Goal: Information Seeking & Learning: Learn about a topic

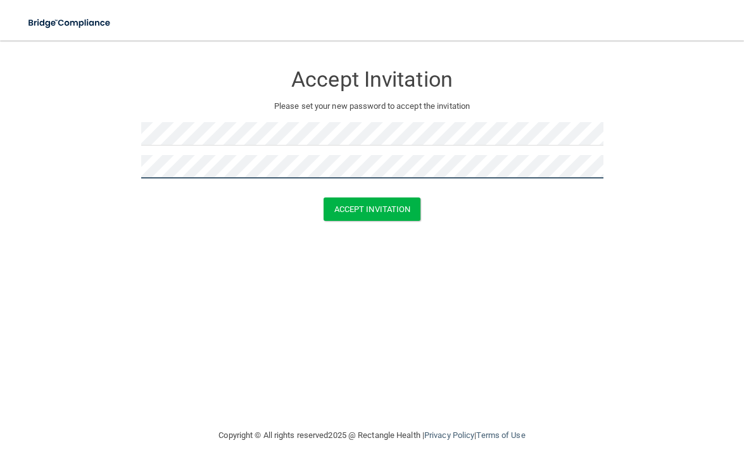
click at [324, 198] on button "Accept Invitation" at bounding box center [373, 209] width 98 height 23
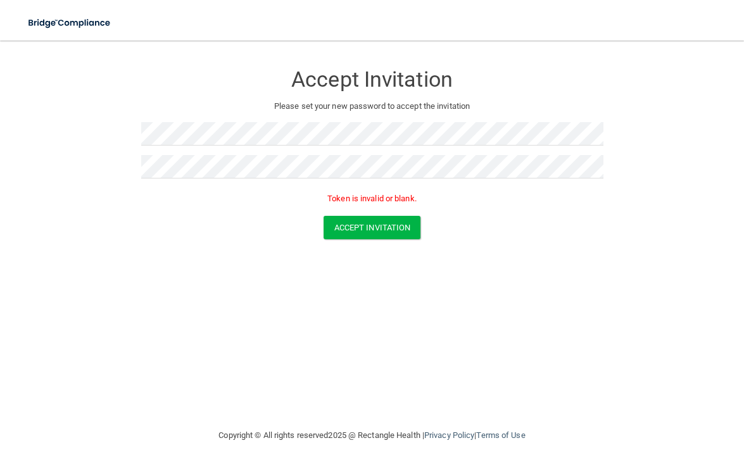
click at [474, 267] on div "Accept Invitation Please set your new password to accept the invitation Token i…" at bounding box center [371, 234] width 693 height 362
click at [626, 196] on form "Accept Invitation Please set your new password to accept the invitation Token i…" at bounding box center [371, 153] width 693 height 201
click at [329, 229] on button "Accept Invitation" at bounding box center [373, 227] width 98 height 23
click at [370, 225] on button "Accept Invitation" at bounding box center [373, 227] width 98 height 23
click at [83, 18] on img at bounding box center [70, 23] width 102 height 26
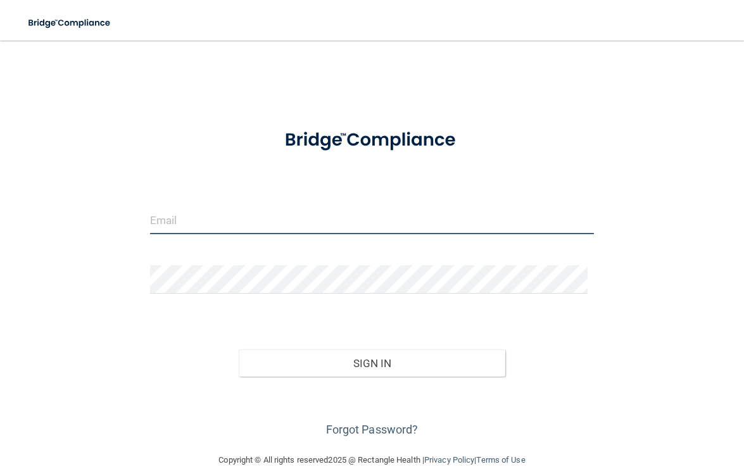
type input "[EMAIL_ADDRESS][DOMAIN_NAME]"
click at [225, 216] on input "[EMAIL_ADDRESS][DOMAIN_NAME]" at bounding box center [372, 220] width 444 height 28
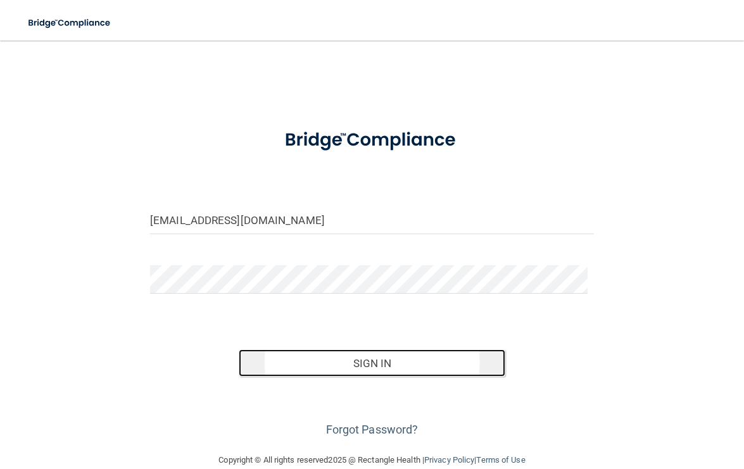
click at [388, 369] on button "Sign In" at bounding box center [372, 364] width 266 height 28
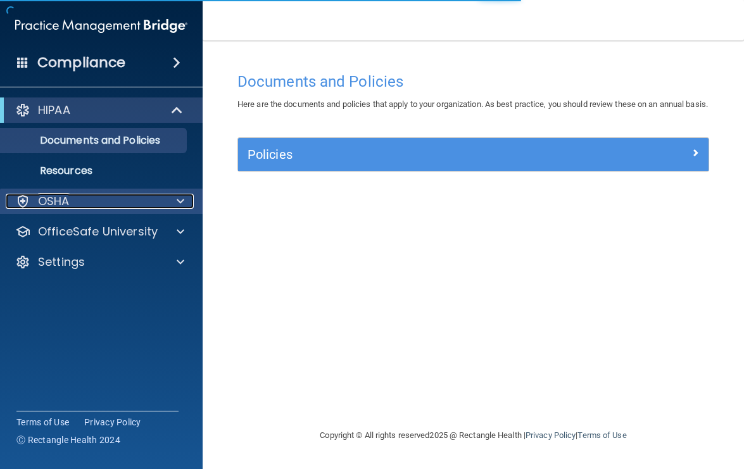
click at [44, 208] on p "OSHA" at bounding box center [54, 201] width 32 height 15
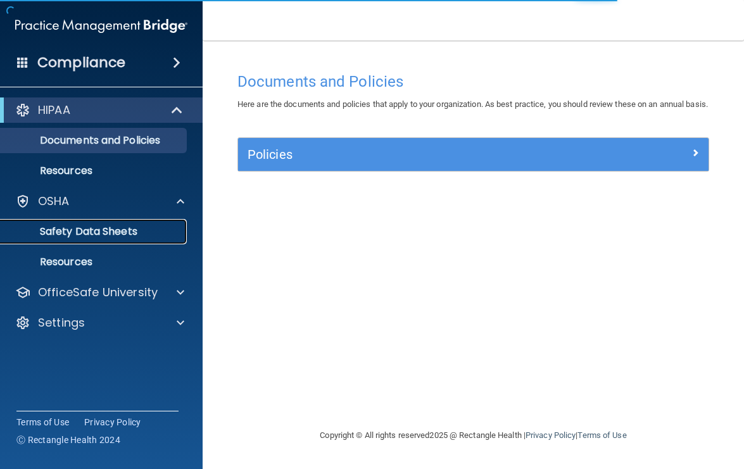
click at [80, 228] on p "Safety Data Sheets" at bounding box center [94, 231] width 173 height 13
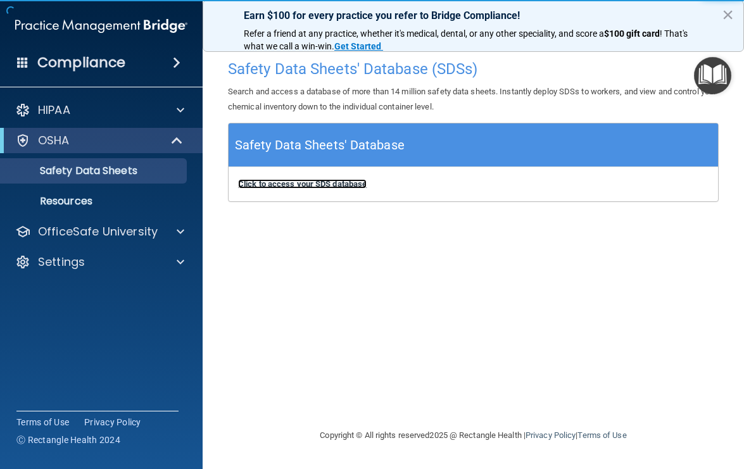
click at [322, 180] on b "Click to access your SDS database" at bounding box center [302, 183] width 129 height 9
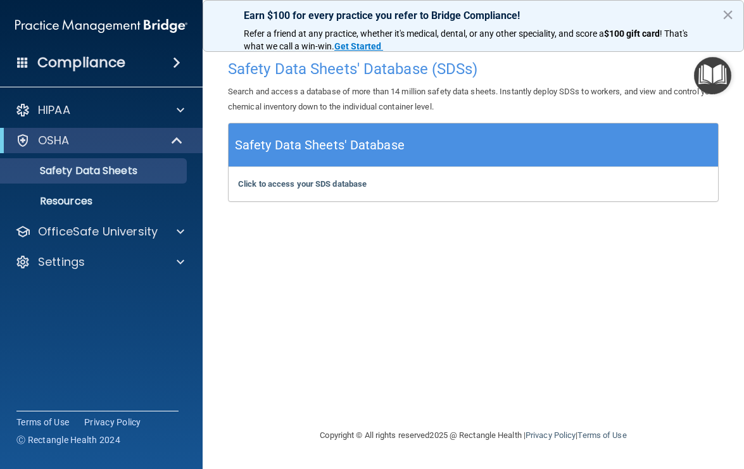
click at [70, 125] on div "HIPAA Documents and Policies Report an Incident Business Associates Emergency P…" at bounding box center [101, 188] width 203 height 193
click at [81, 144] on div "OSHA" at bounding box center [84, 140] width 156 height 15
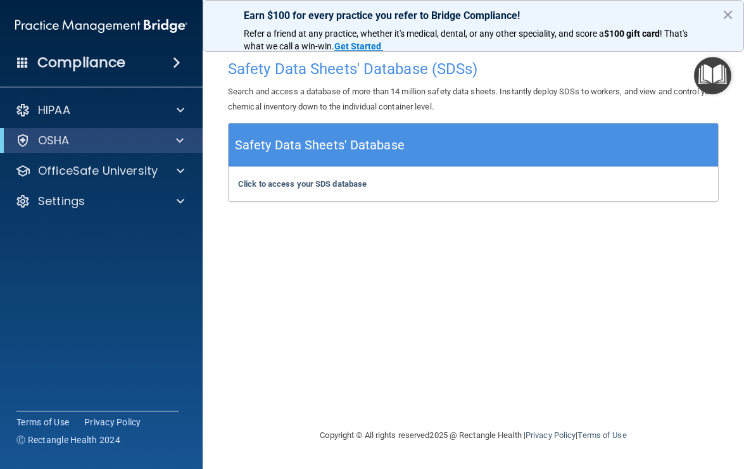
click at [110, 65] on h4 "Compliance" at bounding box center [81, 63] width 88 height 18
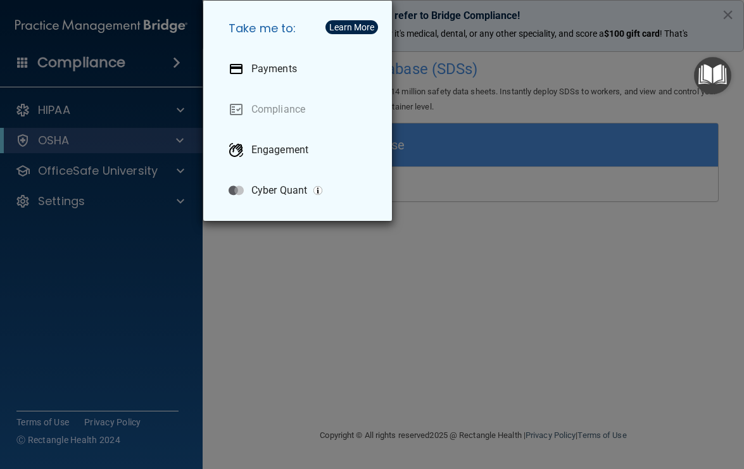
click at [314, 268] on div "Take me to: Payments Compliance Engagement Cyber Quant" at bounding box center [372, 234] width 744 height 469
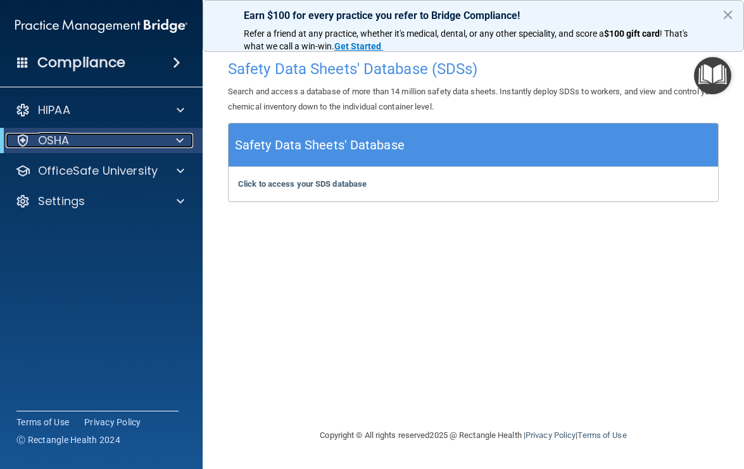
click at [83, 146] on div "OSHA" at bounding box center [84, 140] width 156 height 15
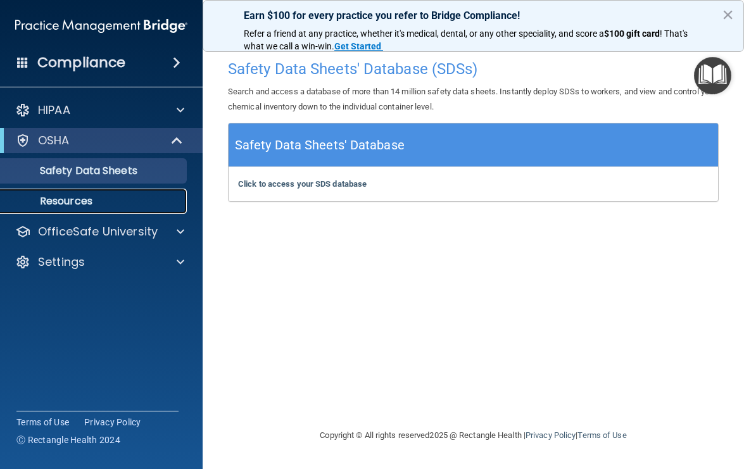
click at [73, 199] on p "Resources" at bounding box center [94, 201] width 173 height 13
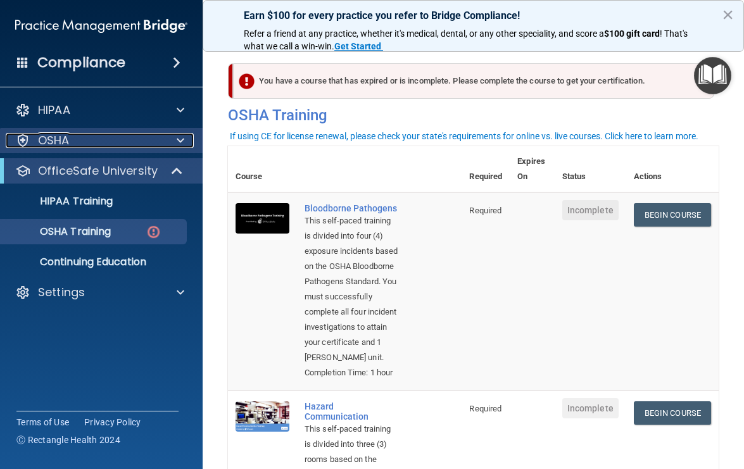
click at [133, 140] on div "OSHA" at bounding box center [84, 140] width 157 height 15
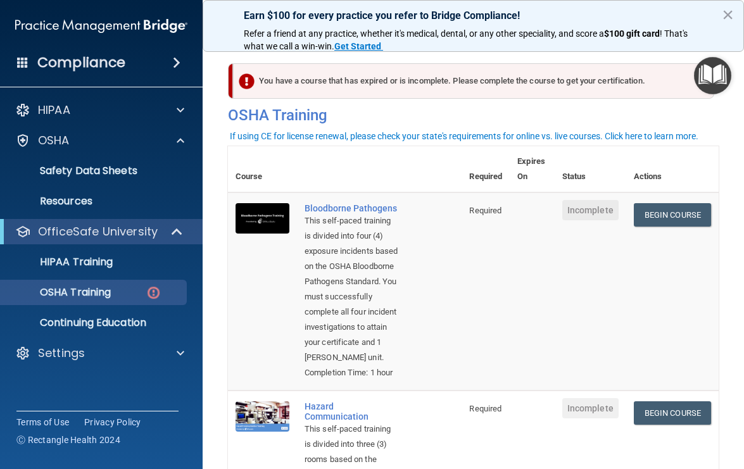
click at [122, 59] on h4 "Compliance" at bounding box center [81, 63] width 88 height 18
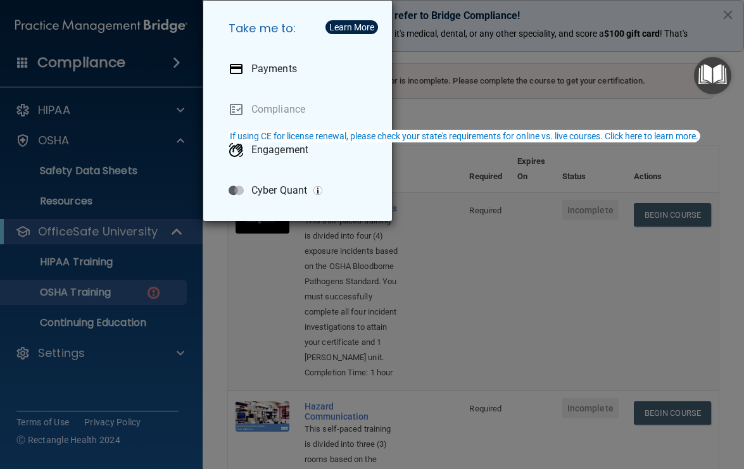
click at [122, 59] on div "Take me to: Payments Compliance Engagement Cyber Quant" at bounding box center [372, 234] width 744 height 469
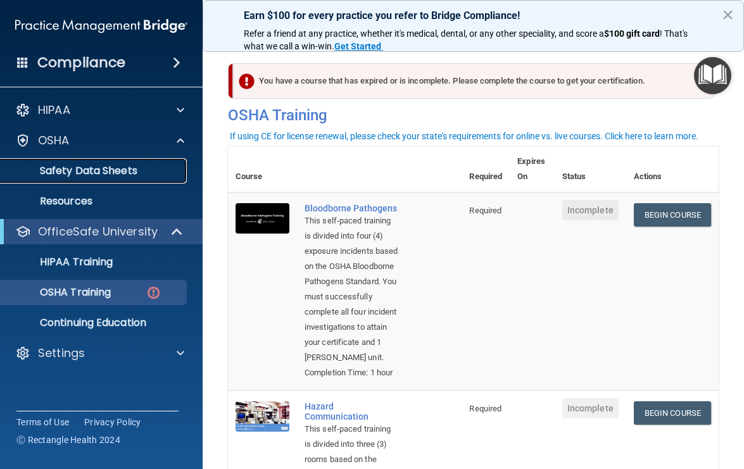
click at [73, 171] on p "Safety Data Sheets" at bounding box center [94, 171] width 173 height 13
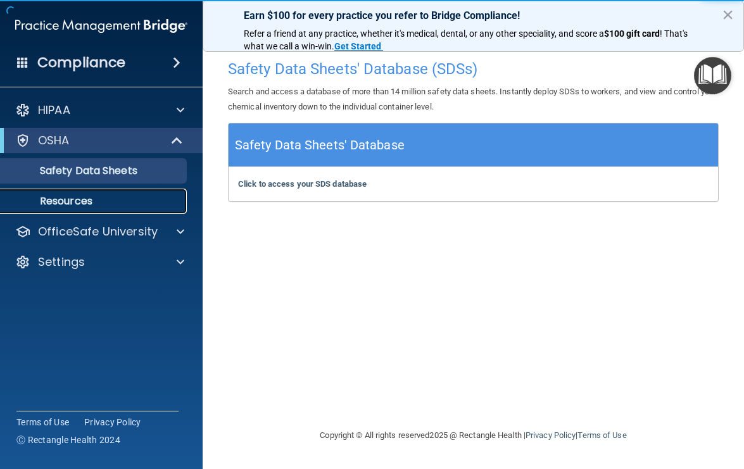
click at [71, 196] on p "Resources" at bounding box center [94, 201] width 173 height 13
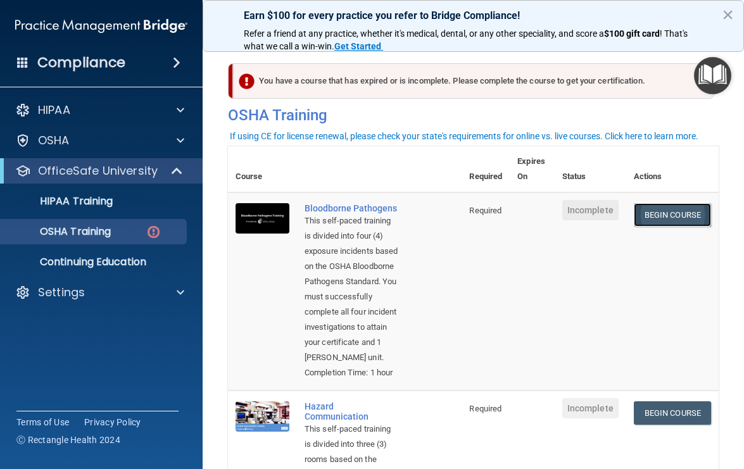
click at [638, 217] on link "Begin Course" at bounding box center [672, 214] width 77 height 23
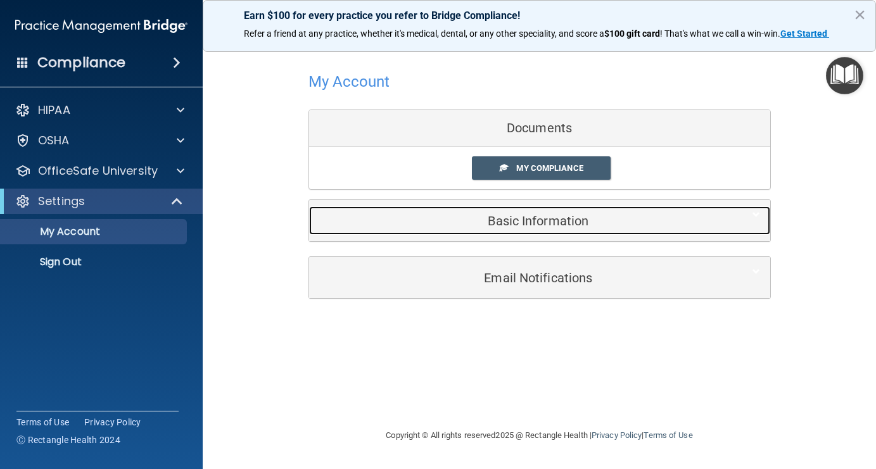
click at [565, 217] on h5 "Basic Information" at bounding box center [520, 221] width 403 height 14
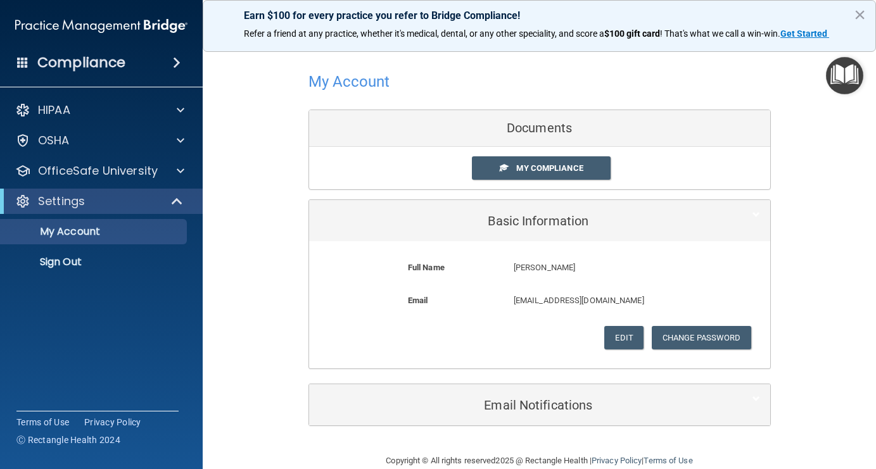
click at [540, 136] on div "Documents" at bounding box center [539, 128] width 461 height 37
click at [536, 168] on span "My Compliance" at bounding box center [549, 167] width 66 height 9
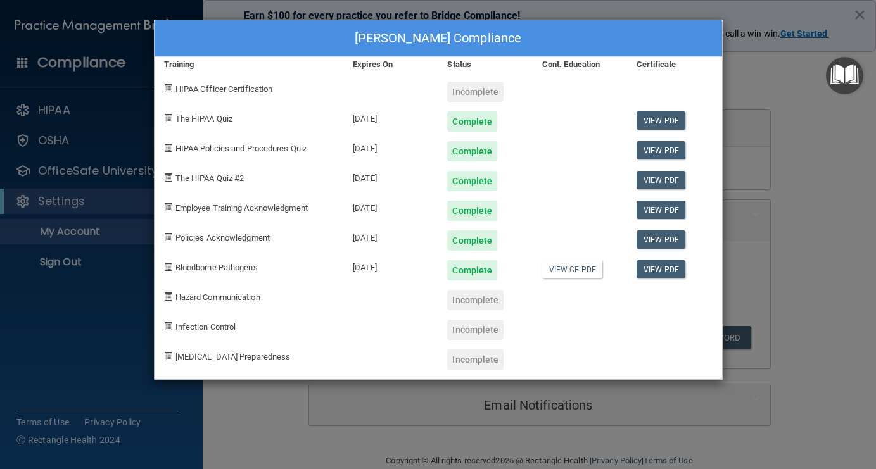
click at [477, 96] on div "Incomplete" at bounding box center [475, 92] width 56 height 20
click at [624, 85] on div at bounding box center [580, 87] width 94 height 30
click at [743, 84] on div "Jenn Smythe's Compliance Training Expires On Status Cont. Education Certificate…" at bounding box center [438, 234] width 876 height 469
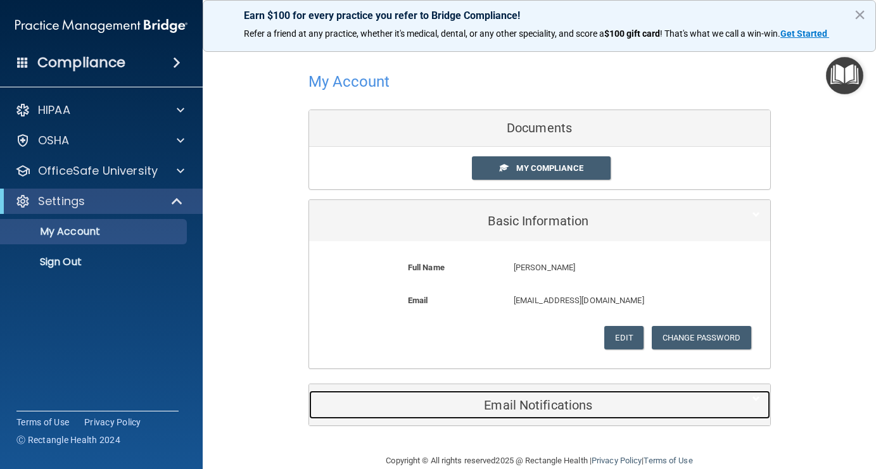
click at [536, 403] on h5 "Email Notifications" at bounding box center [520, 405] width 403 height 14
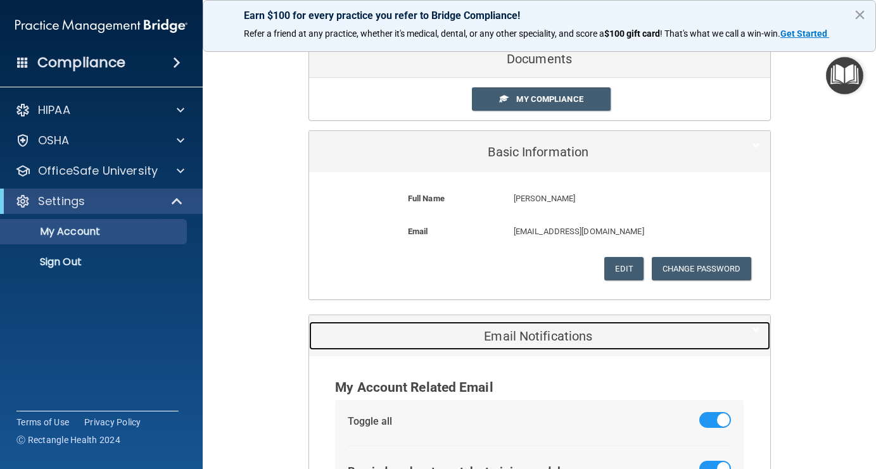
scroll to position [179, 0]
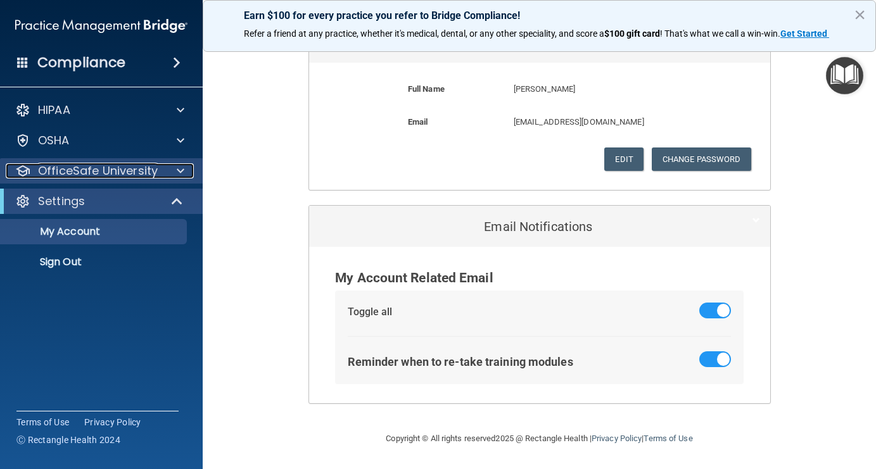
click at [85, 172] on p "OfficeSafe University" at bounding box center [98, 170] width 120 height 15
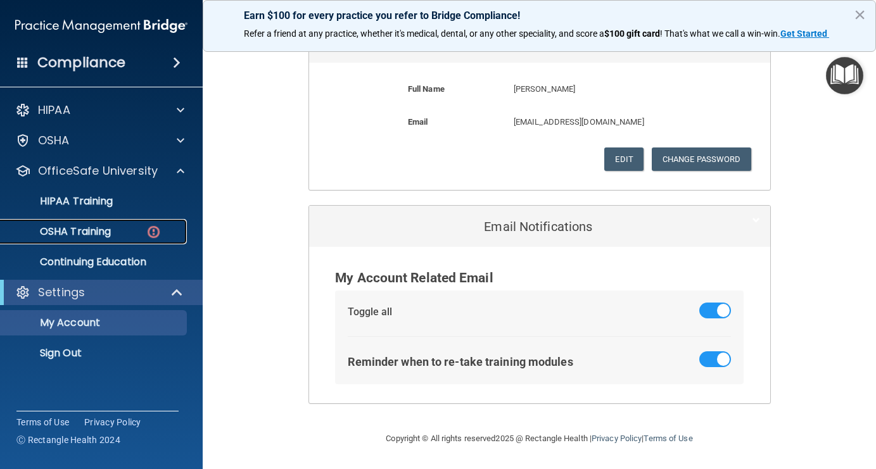
click at [96, 237] on p "OSHA Training" at bounding box center [59, 231] width 103 height 13
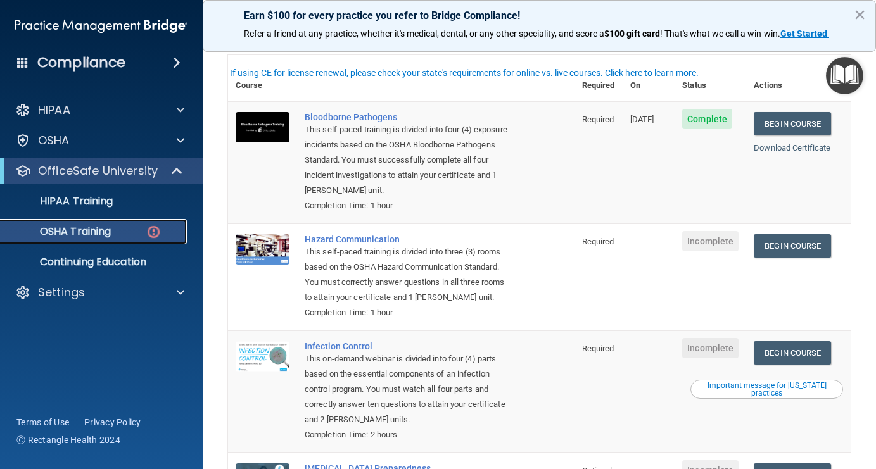
scroll to position [60, 0]
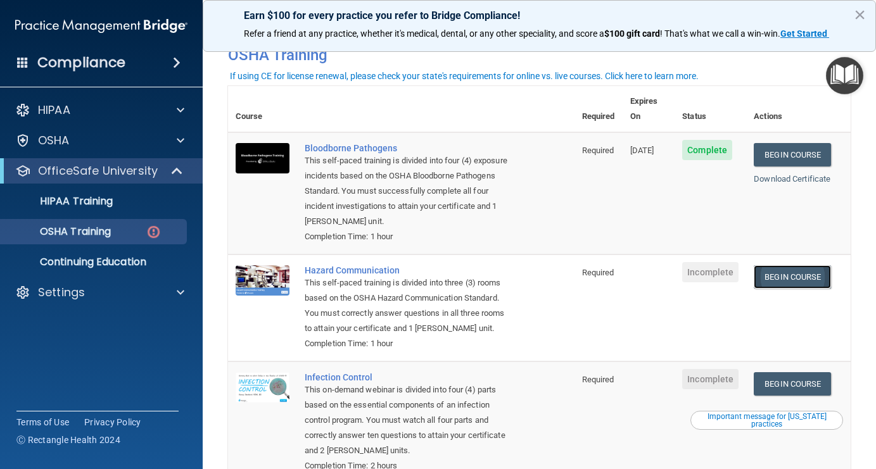
click at [743, 265] on link "Begin Course" at bounding box center [792, 276] width 77 height 23
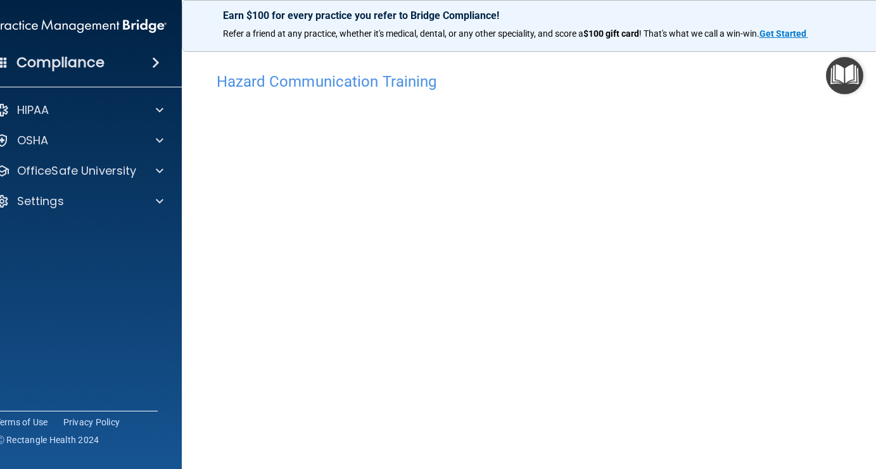
click at [730, 79] on h4 "Hazard Communication Training" at bounding box center [540, 81] width 646 height 16
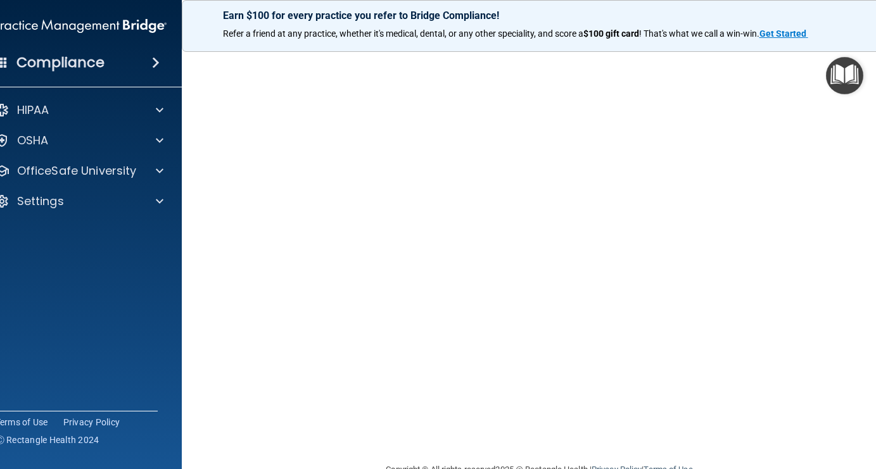
scroll to position [7, 0]
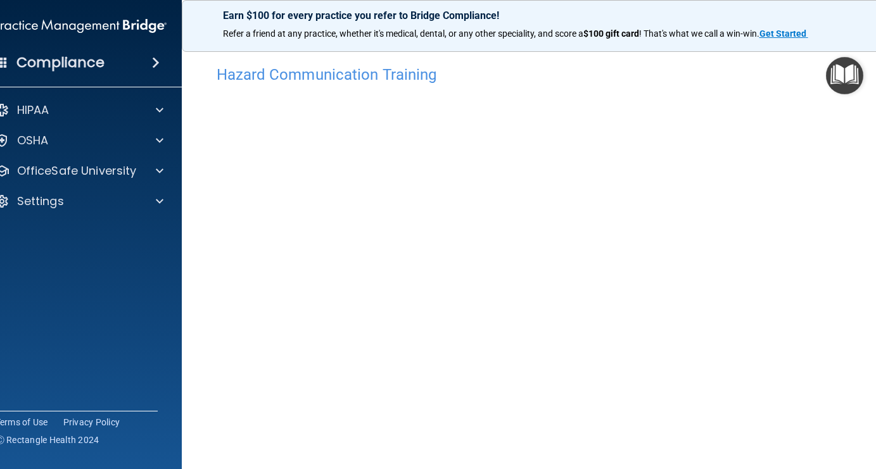
click at [752, 66] on h4 "Hazard Communication Training" at bounding box center [540, 74] width 646 height 16
click at [844, 72] on img "Open Resource Center" at bounding box center [844, 75] width 37 height 37
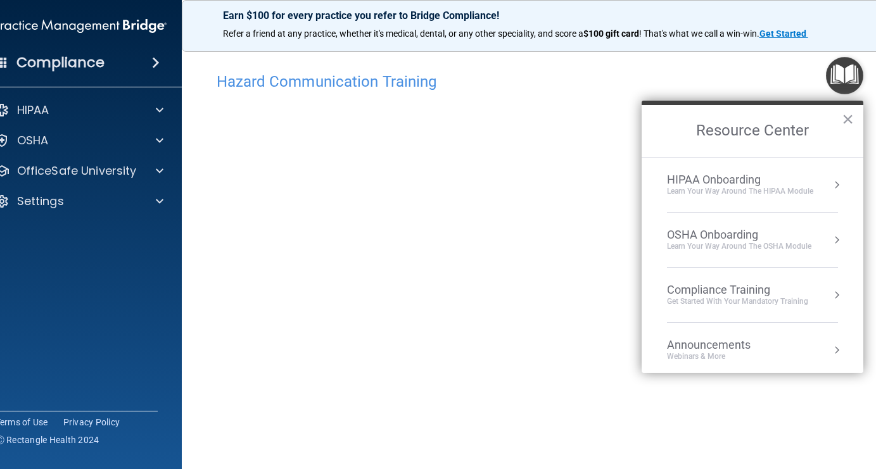
click at [799, 248] on div "Learn your way around the OSHA module" at bounding box center [739, 246] width 144 height 11
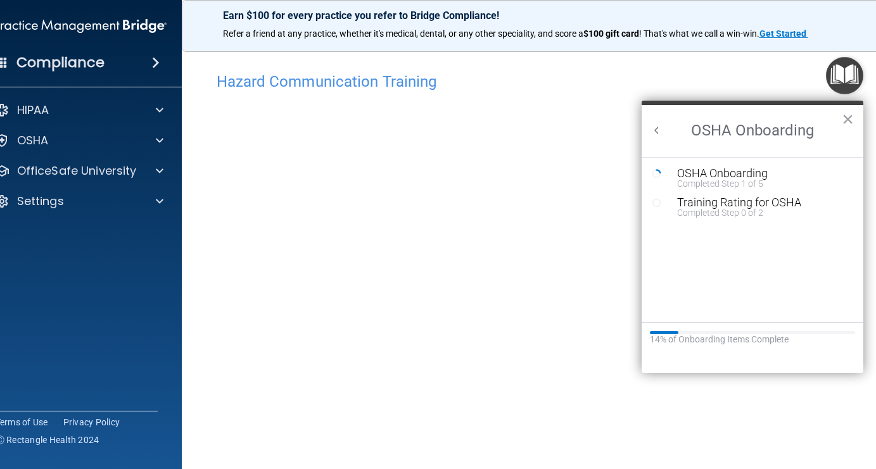
click at [838, 115] on h2 "OSHA Onboarding" at bounding box center [752, 131] width 222 height 52
click at [844, 115] on button "×" at bounding box center [848, 119] width 12 height 20
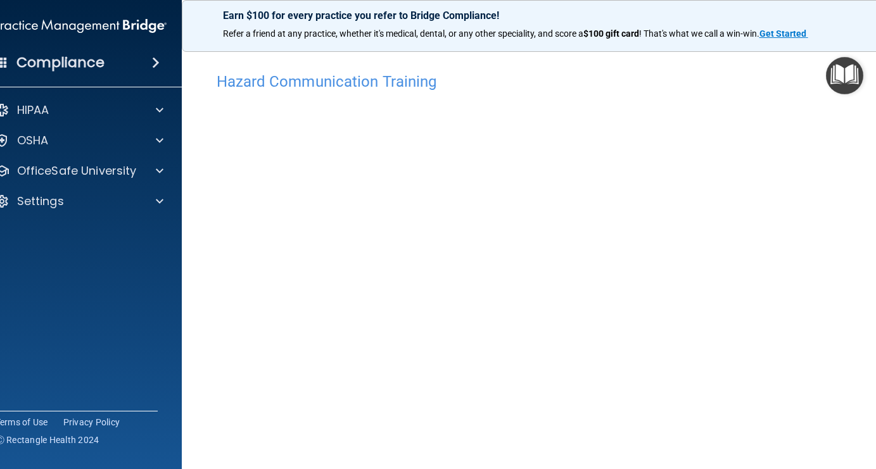
click at [344, 81] on h4 "Hazard Communication Training" at bounding box center [540, 81] width 646 height 16
click at [714, 89] on div "Hazard Communication Training" at bounding box center [539, 73] width 665 height 31
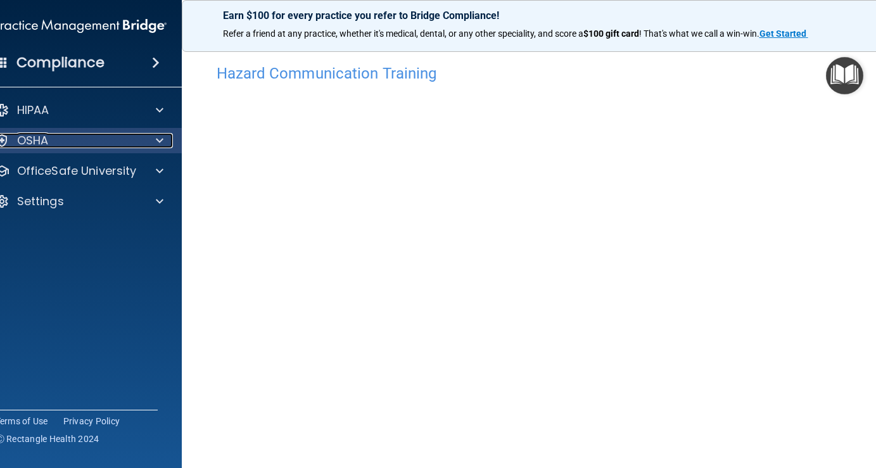
click at [79, 139] on div "OSHA" at bounding box center [63, 140] width 157 height 15
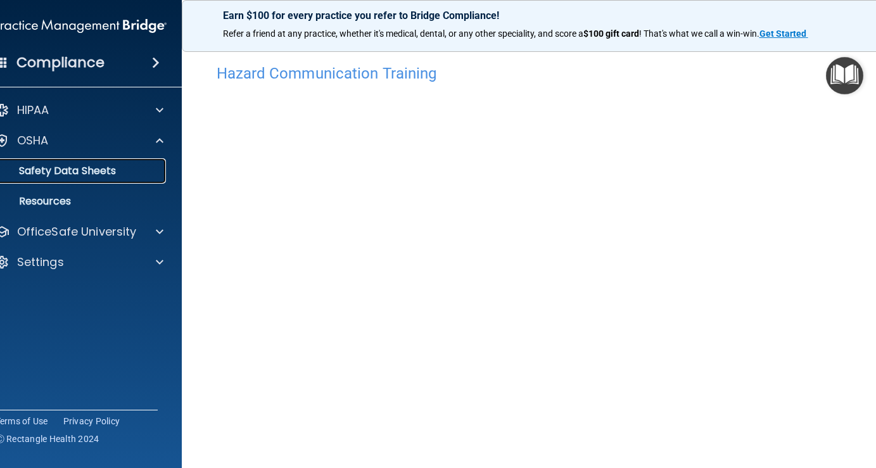
click at [56, 171] on p "Safety Data Sheets" at bounding box center [73, 171] width 173 height 13
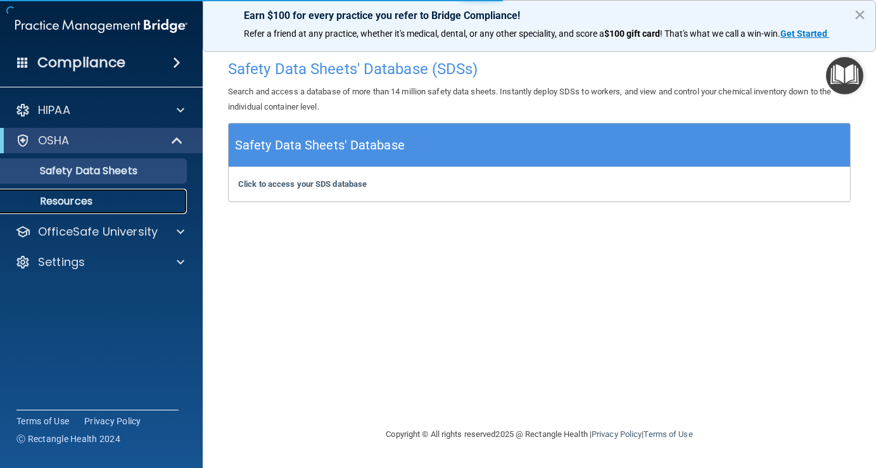
click at [61, 196] on p "Resources" at bounding box center [94, 201] width 173 height 13
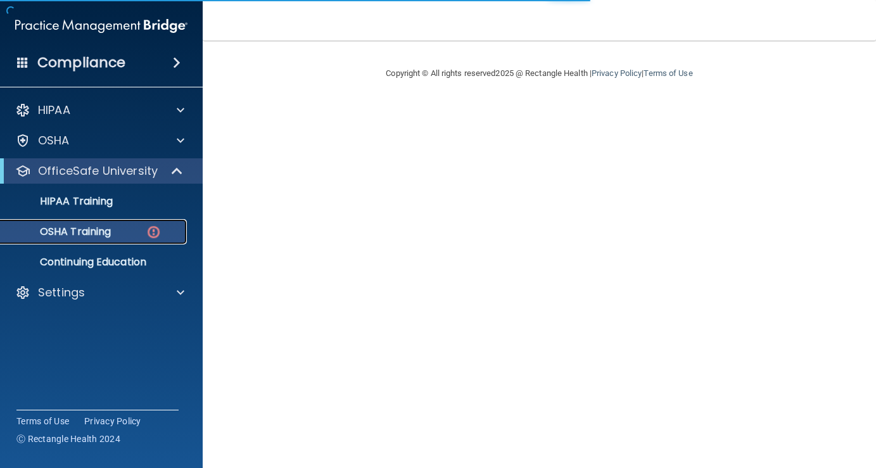
click at [154, 234] on img at bounding box center [154, 232] width 16 height 16
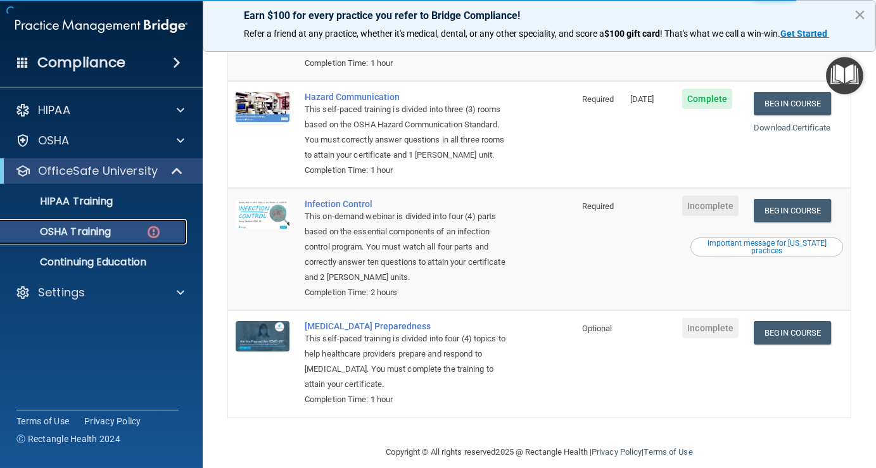
scroll to position [236, 0]
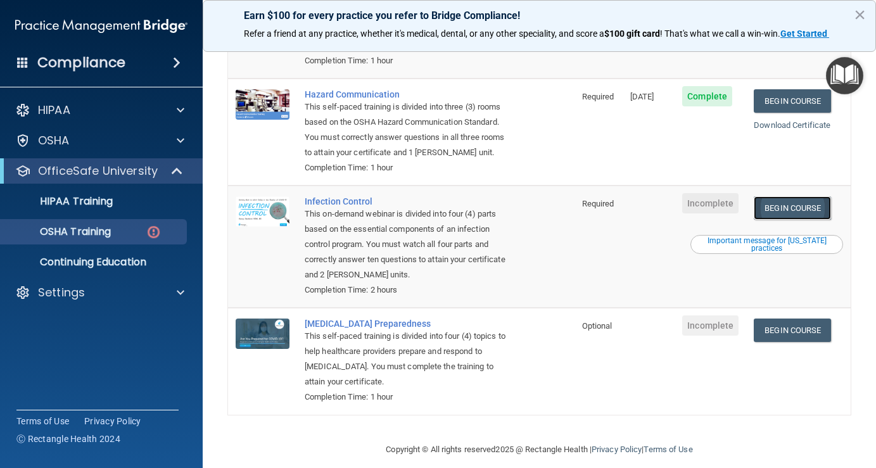
click at [769, 210] on link "Begin Course" at bounding box center [792, 207] width 77 height 23
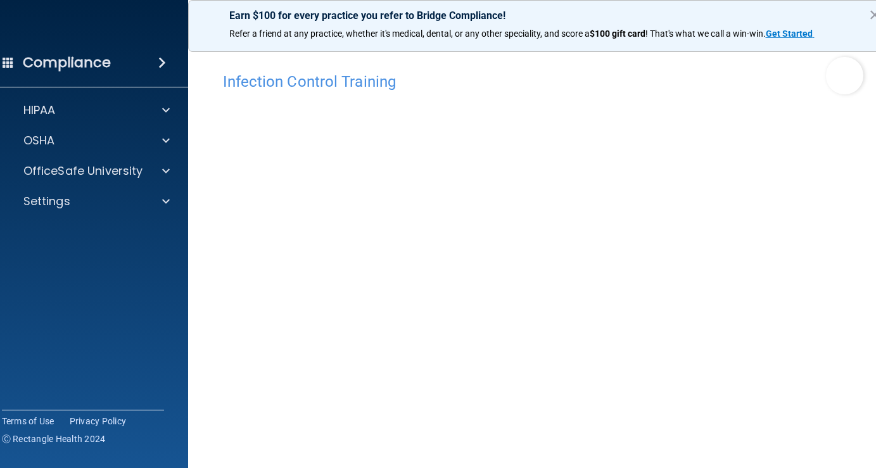
scroll to position [63, 0]
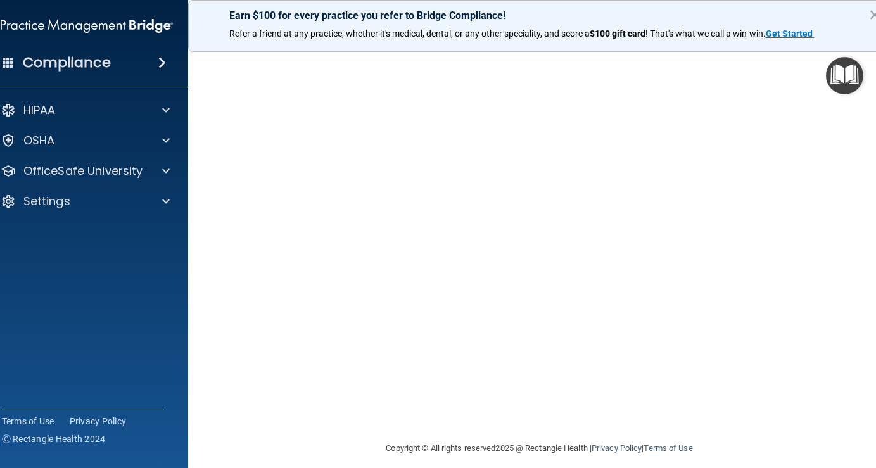
click at [866, 177] on main "Infection Control Training This course doesn’t expire until . Are you sure you …" at bounding box center [539, 254] width 703 height 427
click at [130, 146] on div "OSHA" at bounding box center [69, 140] width 157 height 15
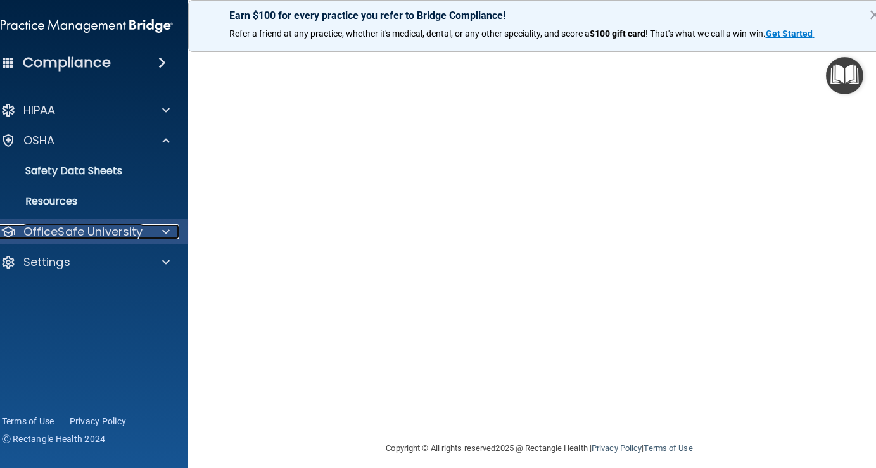
click at [75, 228] on p "OfficeSafe University" at bounding box center [83, 231] width 120 height 15
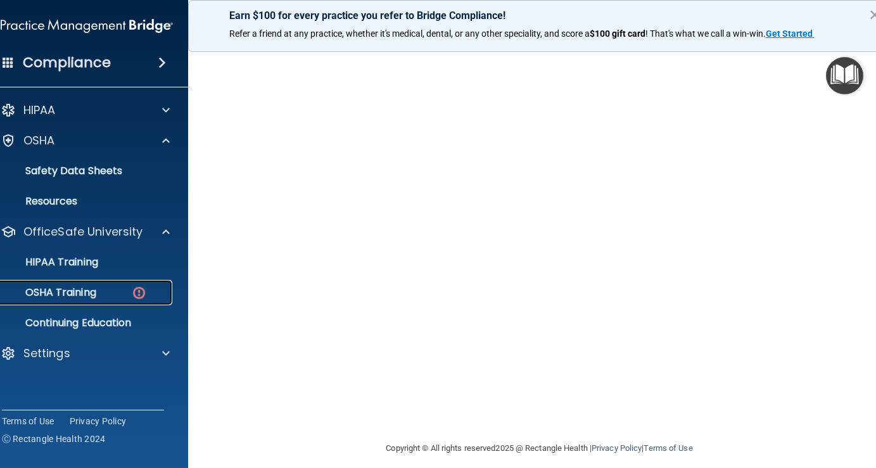
click at [67, 291] on p "OSHA Training" at bounding box center [45, 292] width 103 height 13
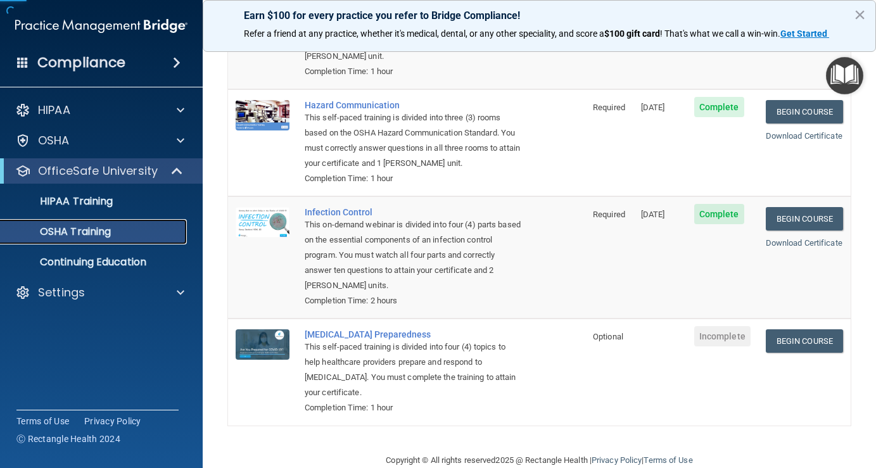
scroll to position [205, 0]
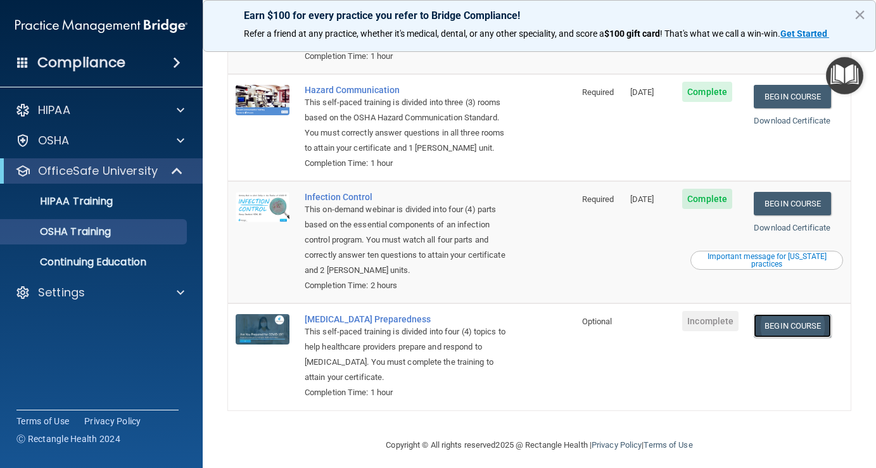
click at [802, 332] on link "Begin Course" at bounding box center [792, 325] width 77 height 23
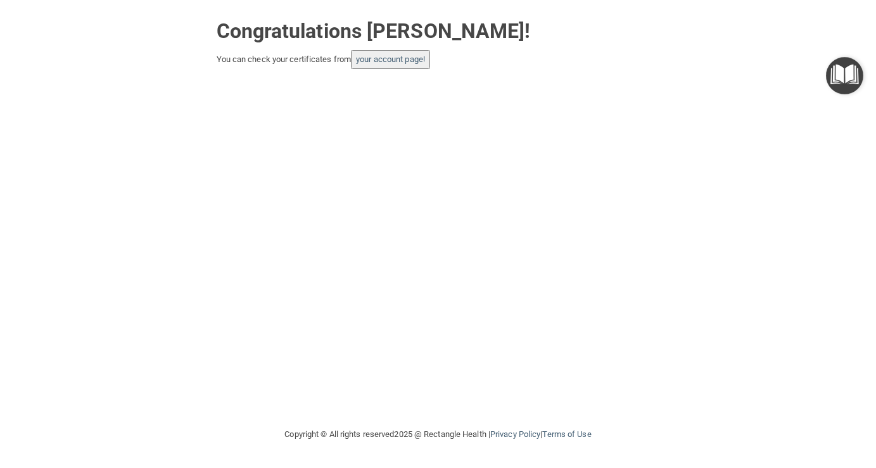
click at [414, 68] on button "your account page!" at bounding box center [390, 59] width 79 height 19
click at [413, 56] on link "your account page!" at bounding box center [390, 58] width 69 height 9
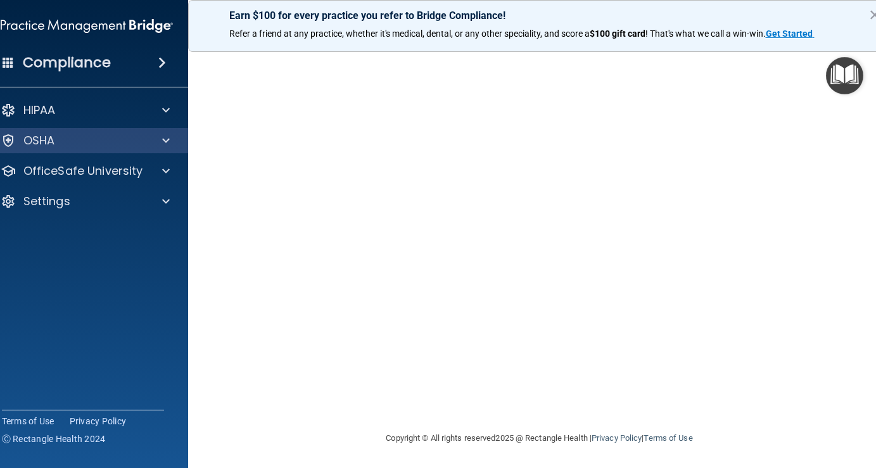
scroll to position [74, 0]
click at [724, 13] on p "Earn $100 for every practice you refer to Bridge Compliance!" at bounding box center [539, 15] width 621 height 12
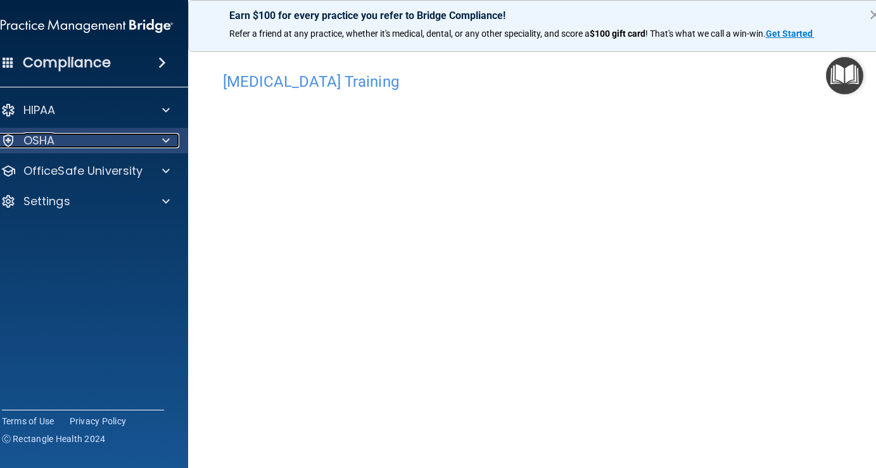
click at [80, 145] on div "OSHA" at bounding box center [69, 140] width 157 height 15
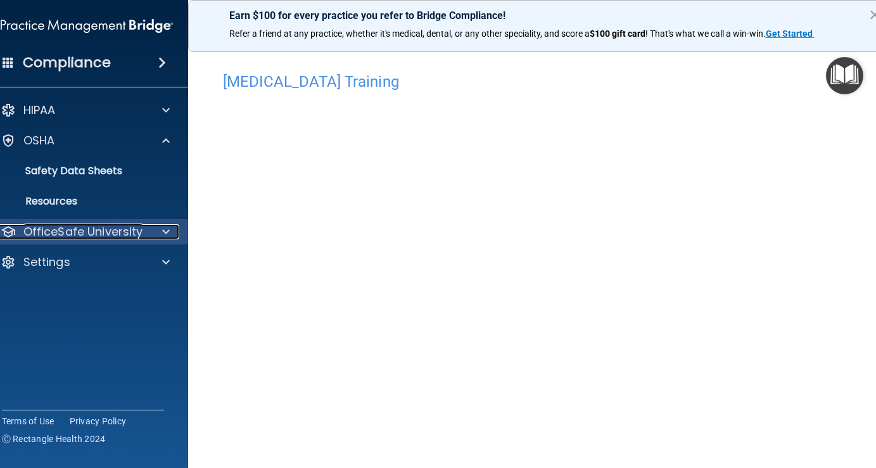
click at [55, 233] on p "OfficeSafe University" at bounding box center [83, 231] width 120 height 15
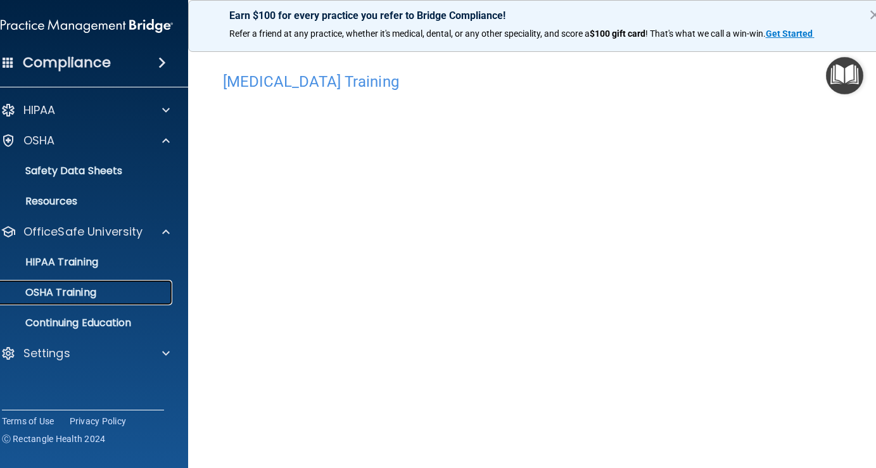
click at [47, 290] on p "OSHA Training" at bounding box center [45, 292] width 103 height 13
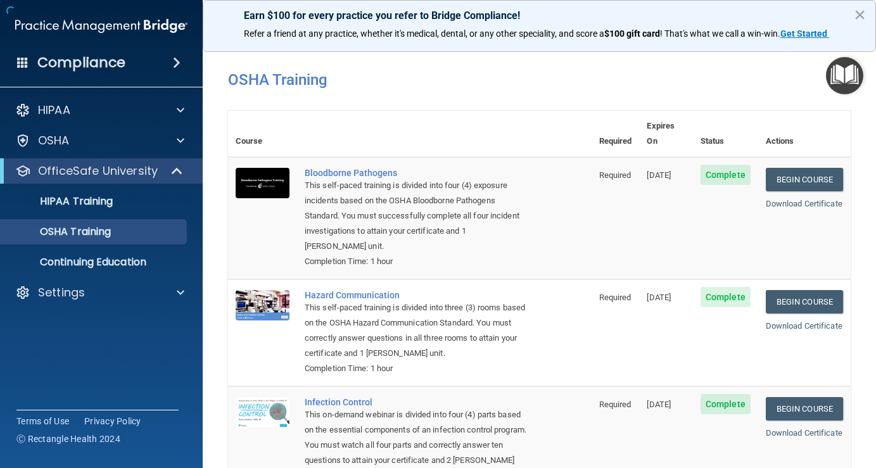
drag, startPoint x: 167, startPoint y: 287, endPoint x: 496, endPoint y: 165, distance: 351.6
click at [496, 178] on div "This self-paced training is divided into four (4) exposure incidents based on t…" at bounding box center [417, 216] width 224 height 76
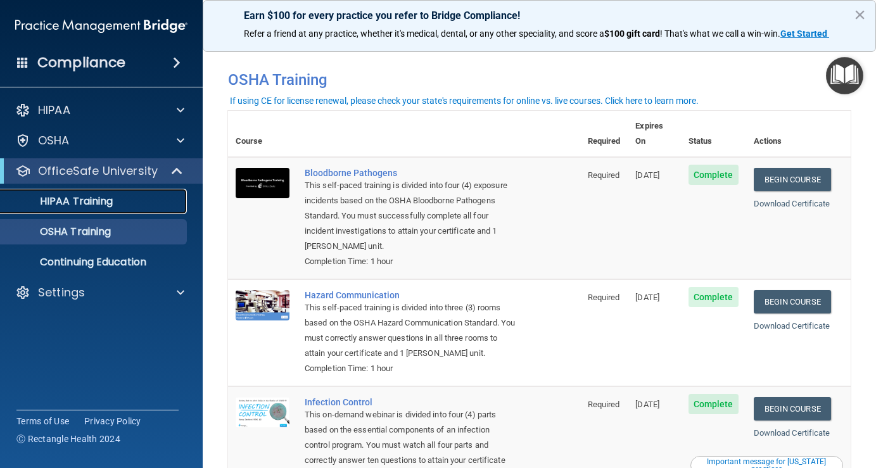
click at [48, 198] on p "HIPAA Training" at bounding box center [60, 201] width 104 height 13
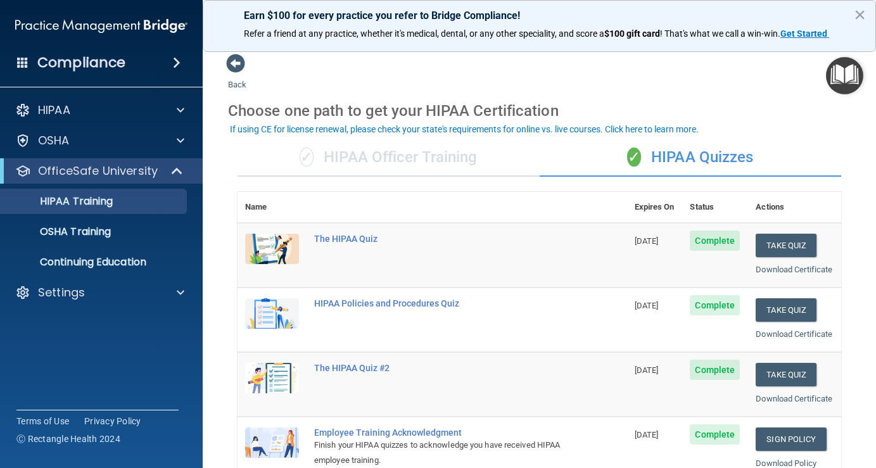
click at [436, 163] on div "✓ HIPAA Officer Training" at bounding box center [388, 158] width 302 height 38
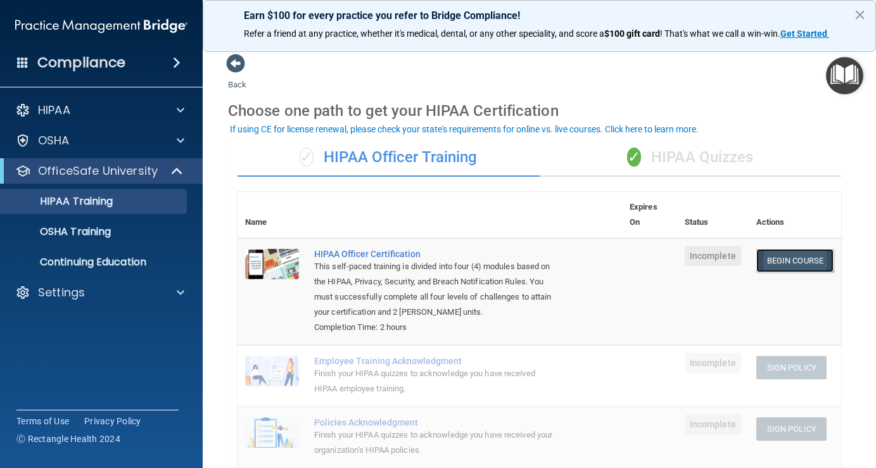
click at [787, 269] on link "Begin Course" at bounding box center [794, 260] width 77 height 23
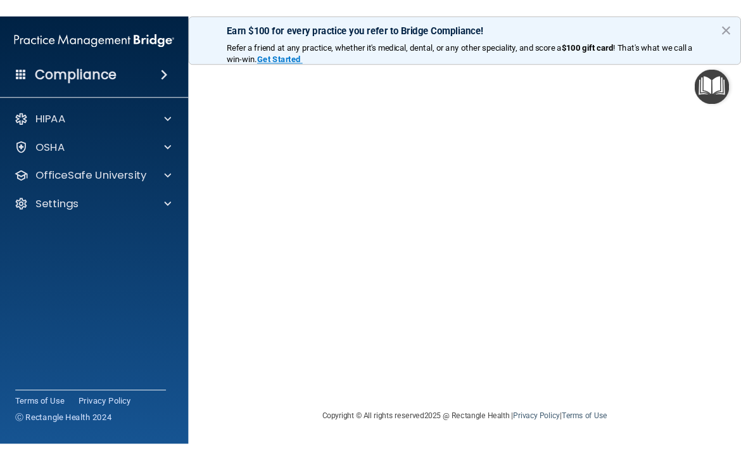
scroll to position [6, 0]
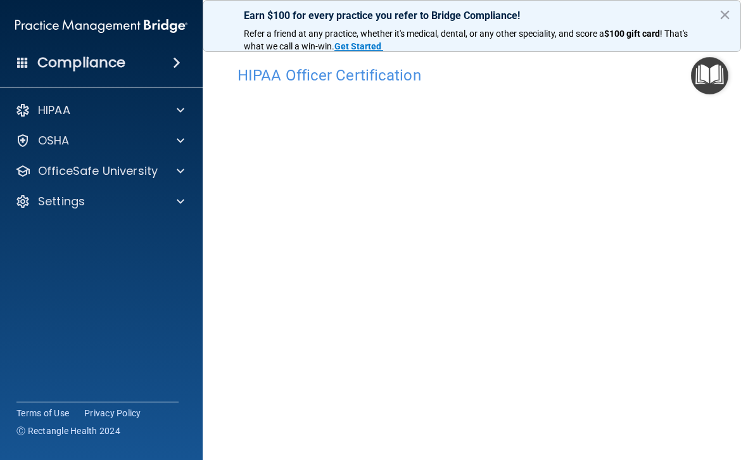
click at [610, 80] on h4 "HIPAA Officer Certification" at bounding box center [471, 75] width 469 height 16
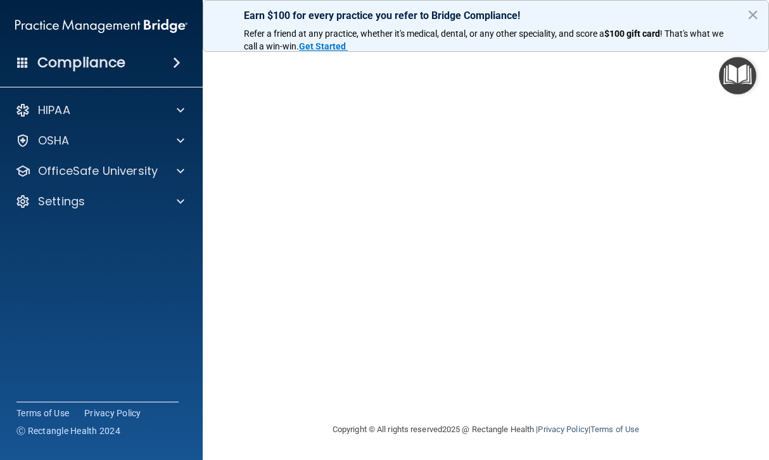
scroll to position [41, 0]
click at [756, 156] on main "HIPAA Officer Certification This course doesn’t expire until . Are you sure you…" at bounding box center [486, 250] width 566 height 419
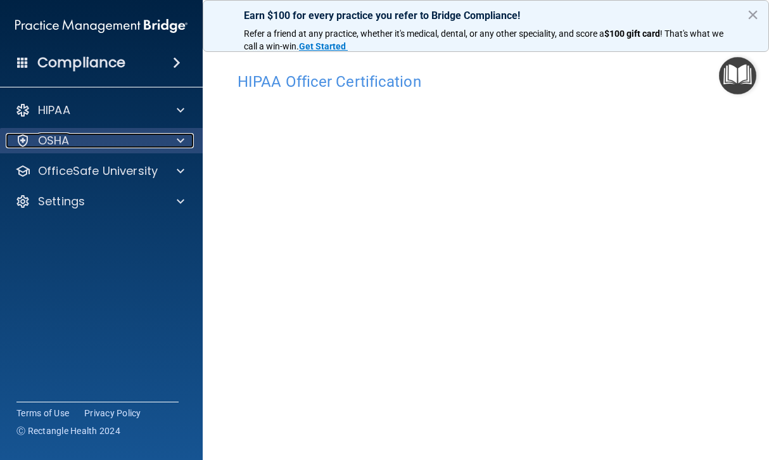
click at [68, 141] on p "OSHA" at bounding box center [54, 140] width 32 height 15
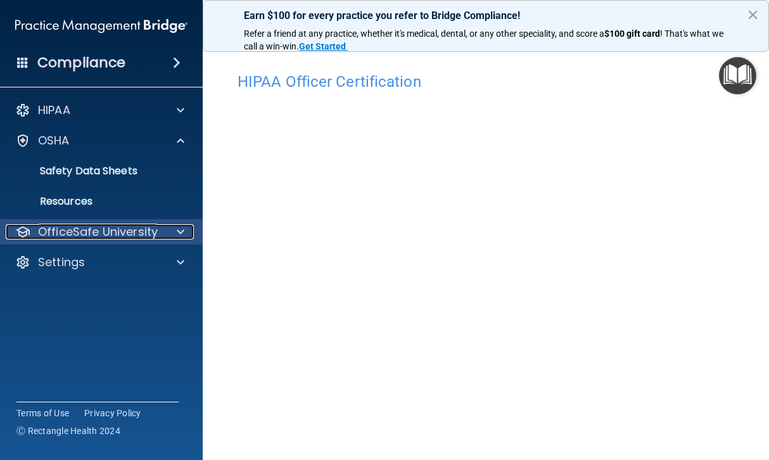
click at [78, 228] on p "OfficeSafe University" at bounding box center [98, 231] width 120 height 15
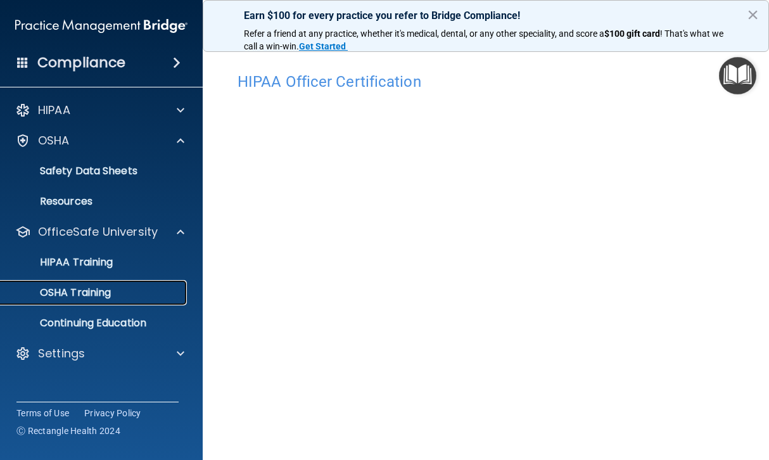
click at [94, 291] on p "OSHA Training" at bounding box center [59, 292] width 103 height 13
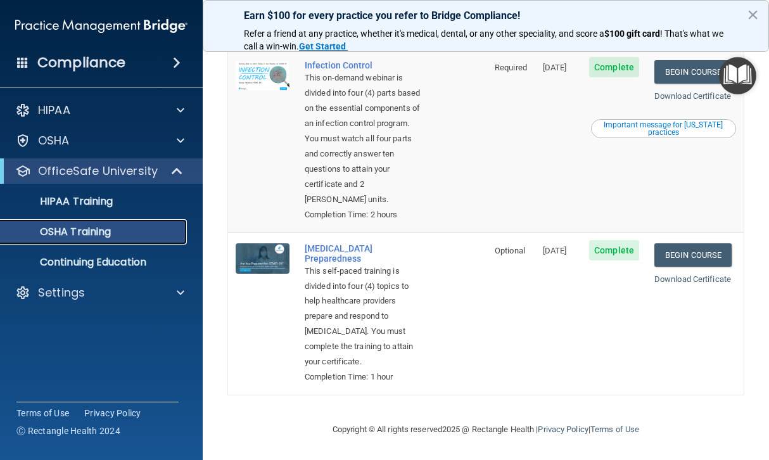
scroll to position [512, 0]
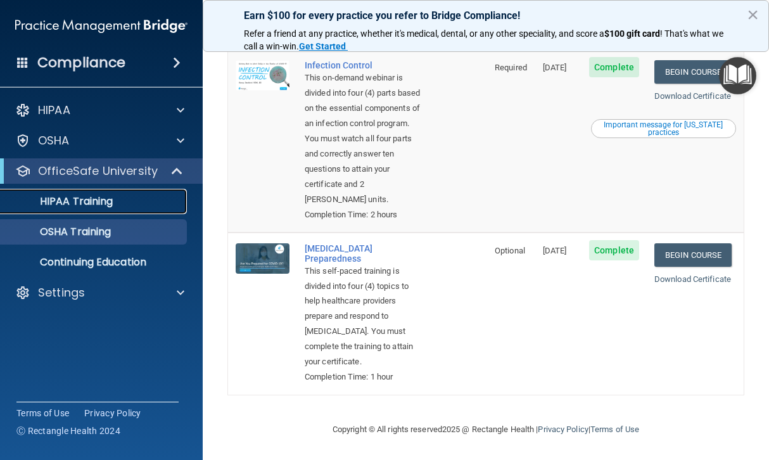
click at [88, 195] on p "HIPAA Training" at bounding box center [60, 201] width 104 height 13
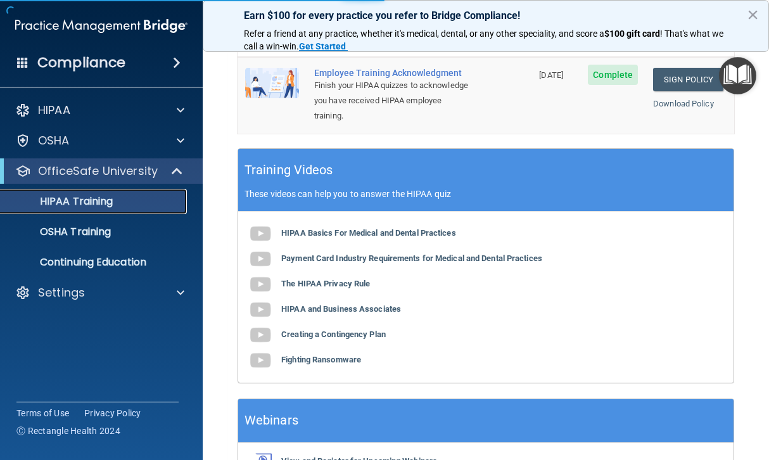
scroll to position [576, 0]
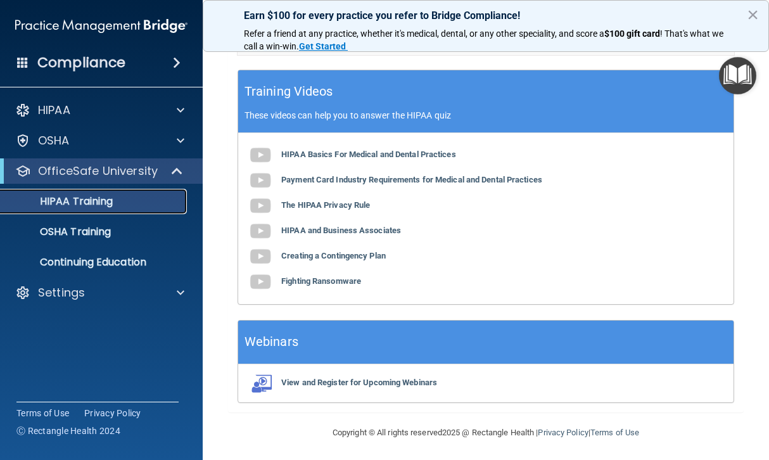
click at [83, 205] on p "HIPAA Training" at bounding box center [60, 201] width 104 height 13
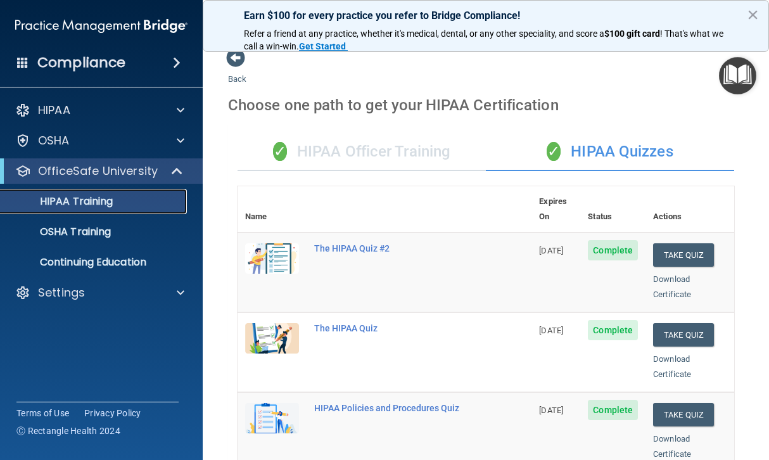
scroll to position [0, 0]
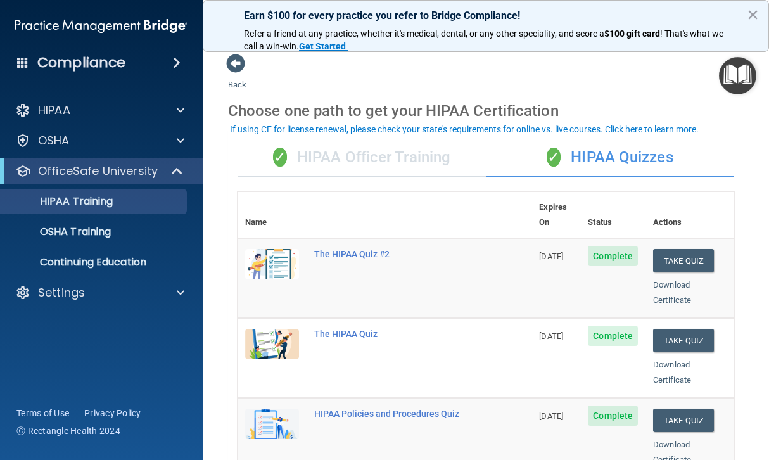
click at [389, 169] on div "✓ HIPAA Officer Training" at bounding box center [361, 158] width 248 height 38
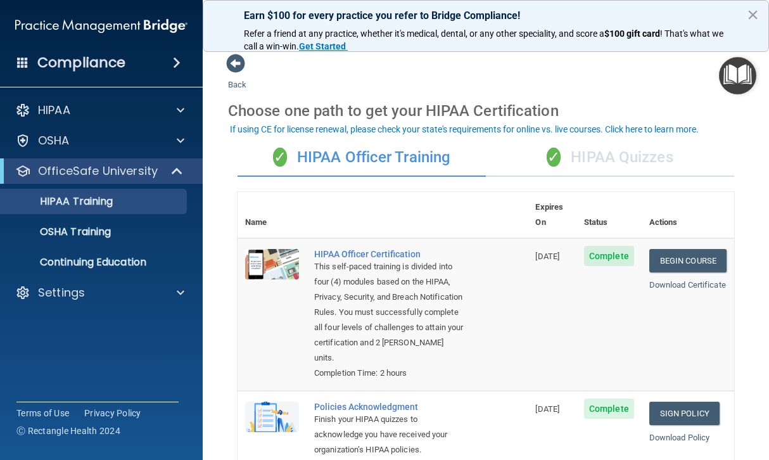
click at [601, 157] on div "✓ HIPAA Quizzes" at bounding box center [610, 158] width 248 height 38
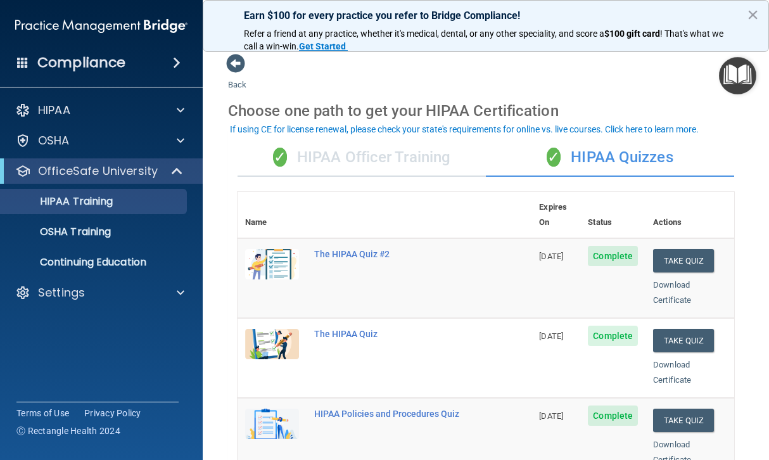
click at [414, 159] on div "✓ HIPAA Officer Training" at bounding box center [361, 158] width 248 height 38
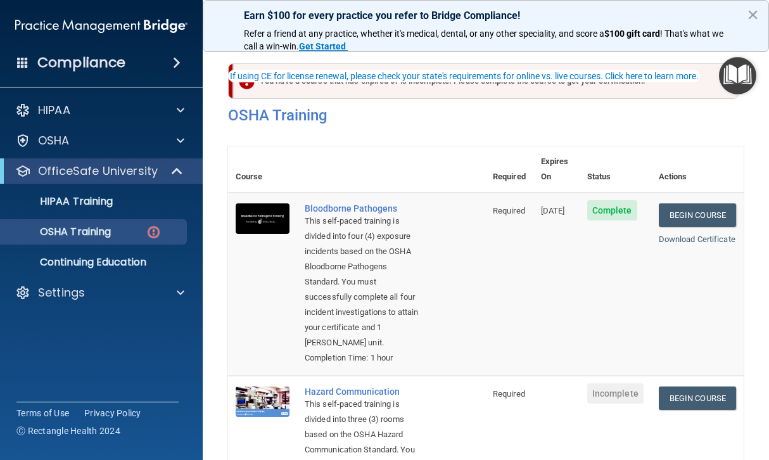
scroll to position [60, 0]
